Goal: Task Accomplishment & Management: Use online tool/utility

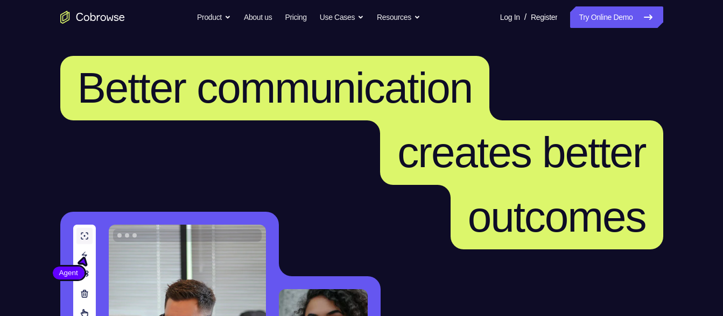
click at [602, 19] on link "Try Online Demo" at bounding box center [616, 17] width 93 height 22
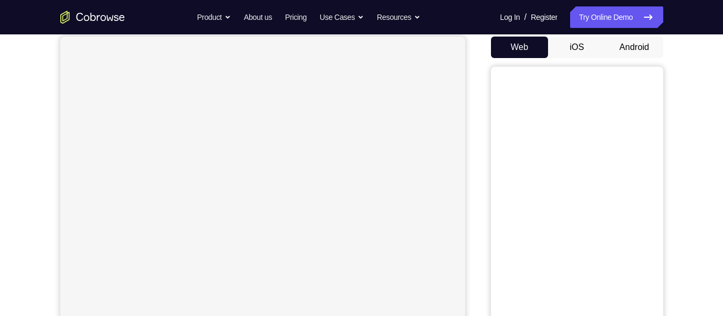
scroll to position [107, 0]
click at [628, 49] on button "Android" at bounding box center [634, 44] width 58 height 22
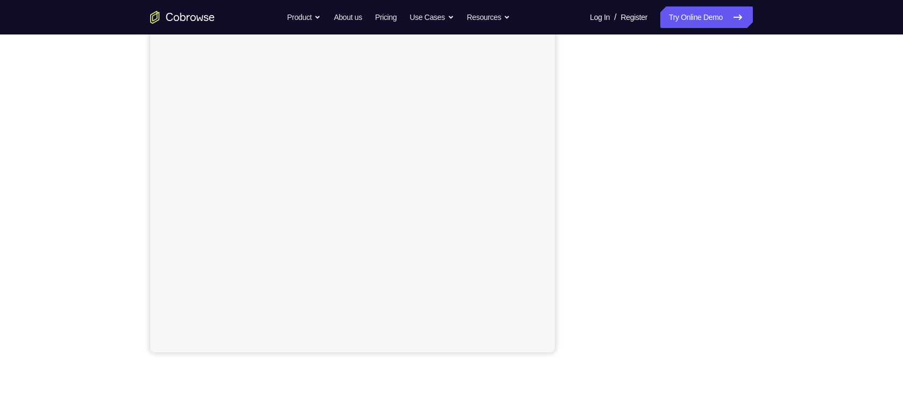
scroll to position [148, 0]
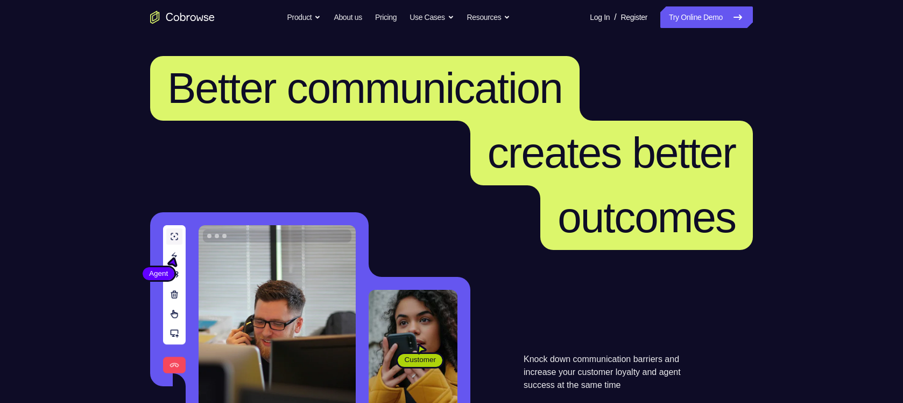
click at [706, 19] on link "Try Online Demo" at bounding box center [706, 17] width 93 height 22
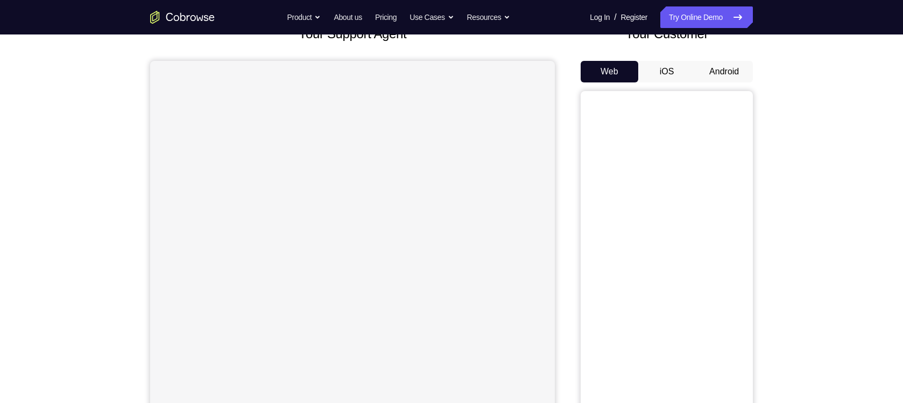
scroll to position [93, 0]
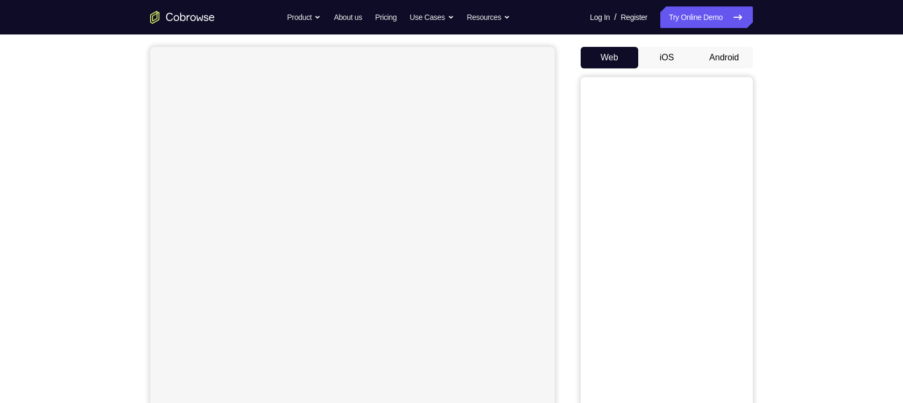
click at [713, 47] on button "Android" at bounding box center [724, 58] width 58 height 22
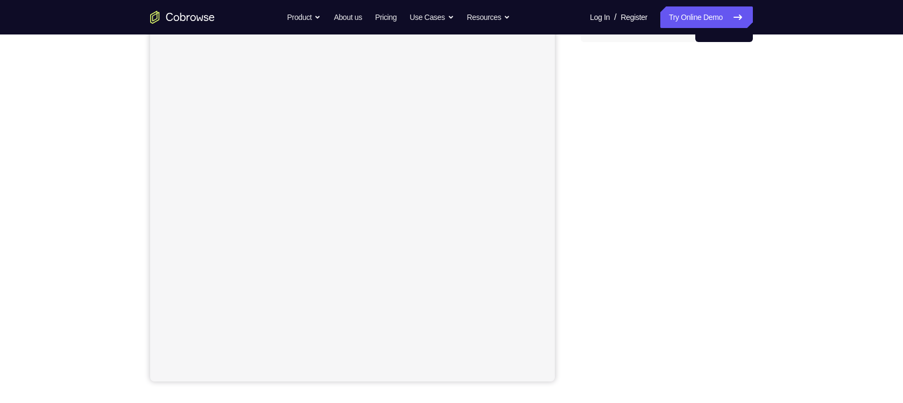
scroll to position [122, 0]
